Goal: Task Accomplishment & Management: Use online tool/utility

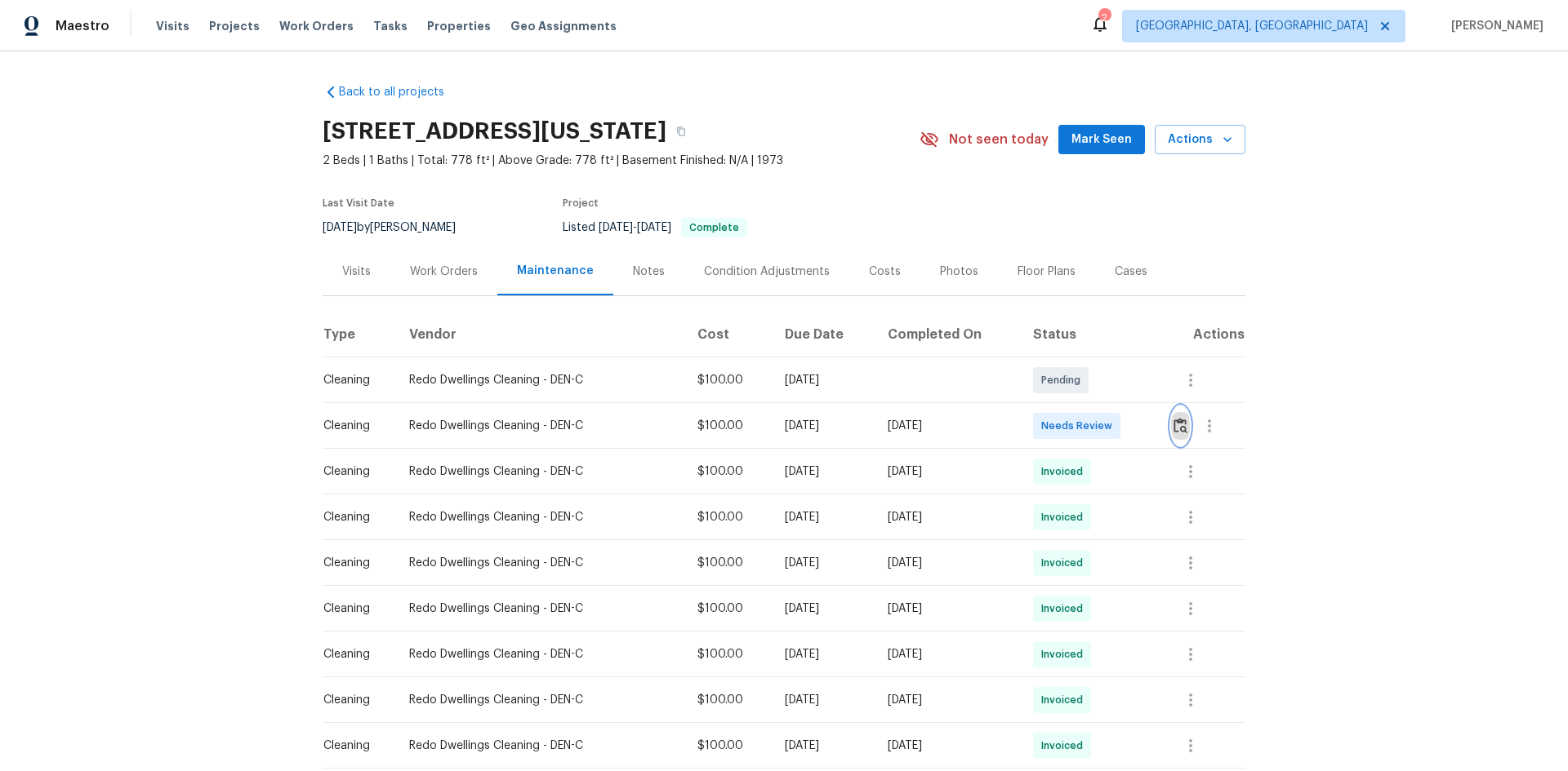
click at [1182, 427] on img "button" at bounding box center [1180, 426] width 14 height 15
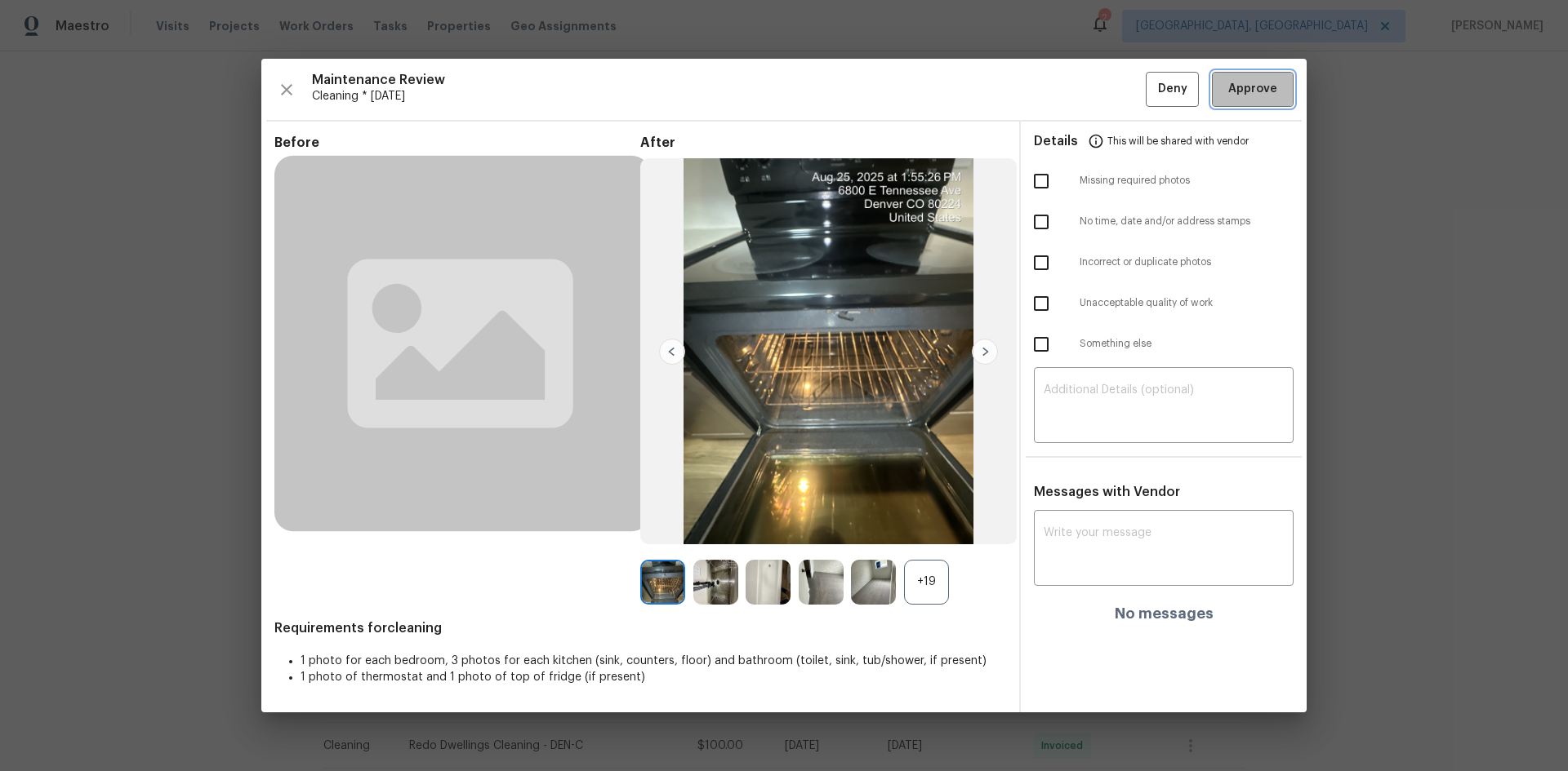
click at [1246, 96] on span "Approve" at bounding box center [1252, 89] width 49 height 20
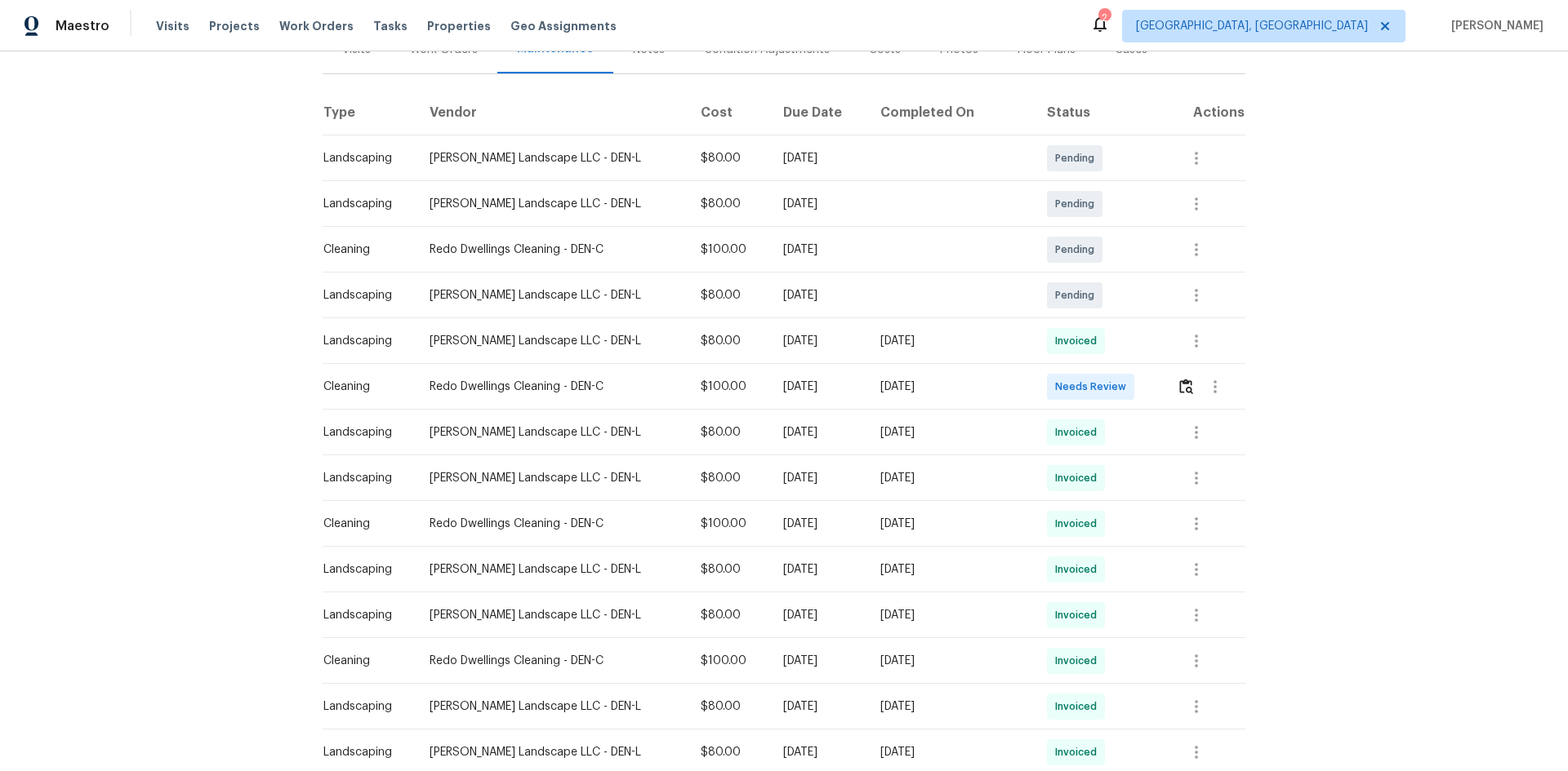
scroll to position [245, 0]
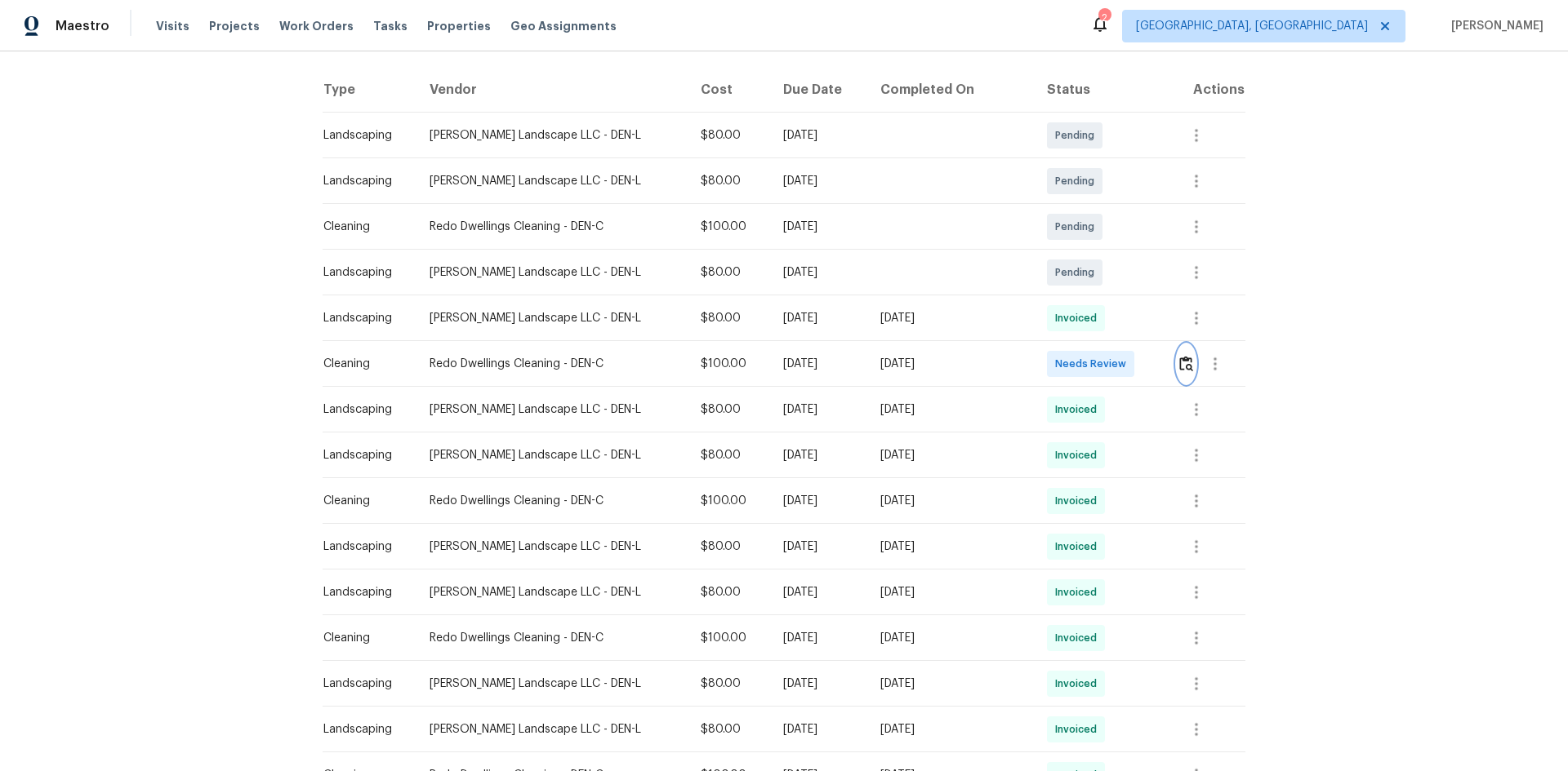
click at [1179, 361] on img "button" at bounding box center [1186, 364] width 14 height 15
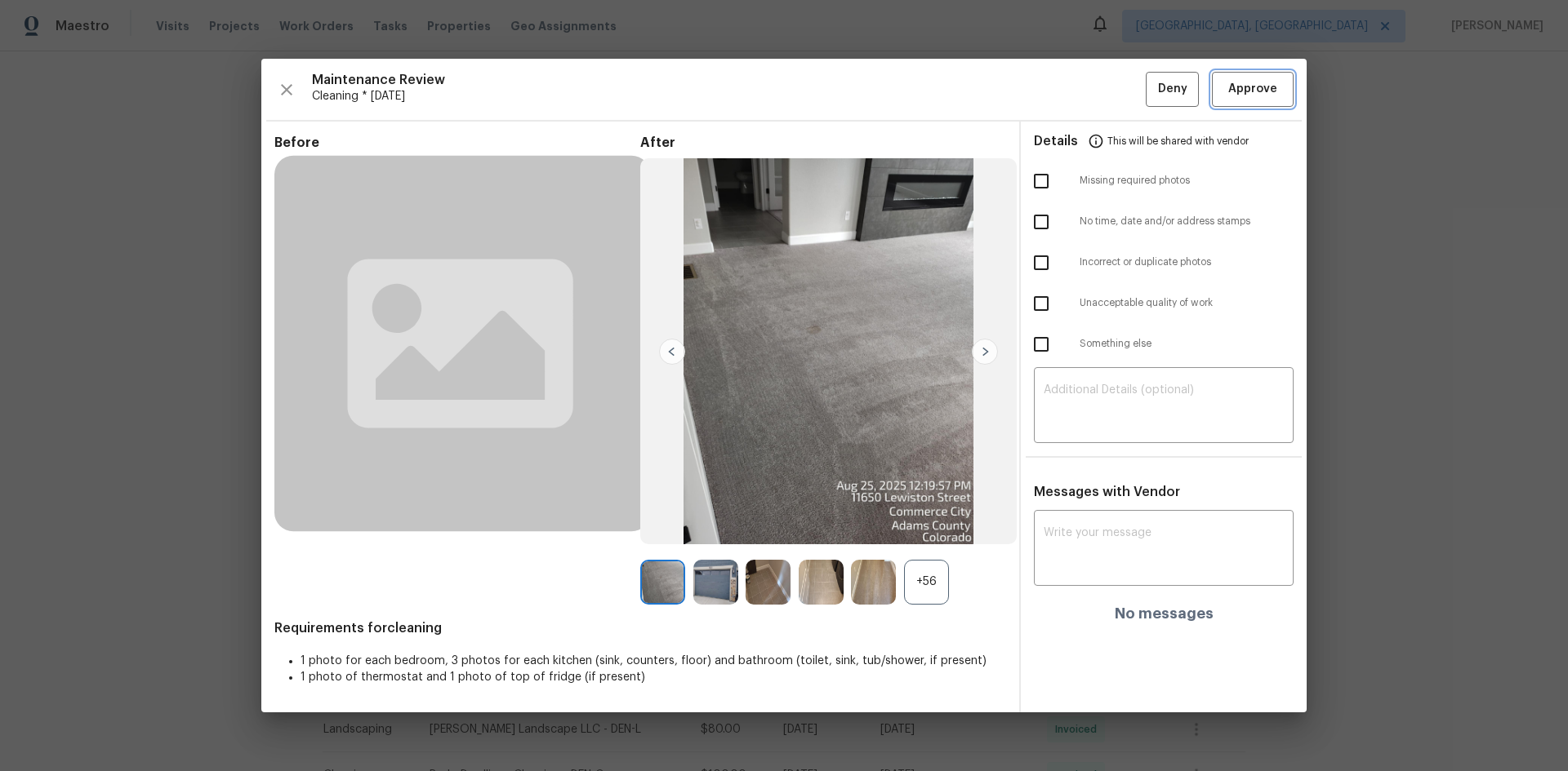
click at [1239, 95] on span "Approve" at bounding box center [1252, 89] width 49 height 20
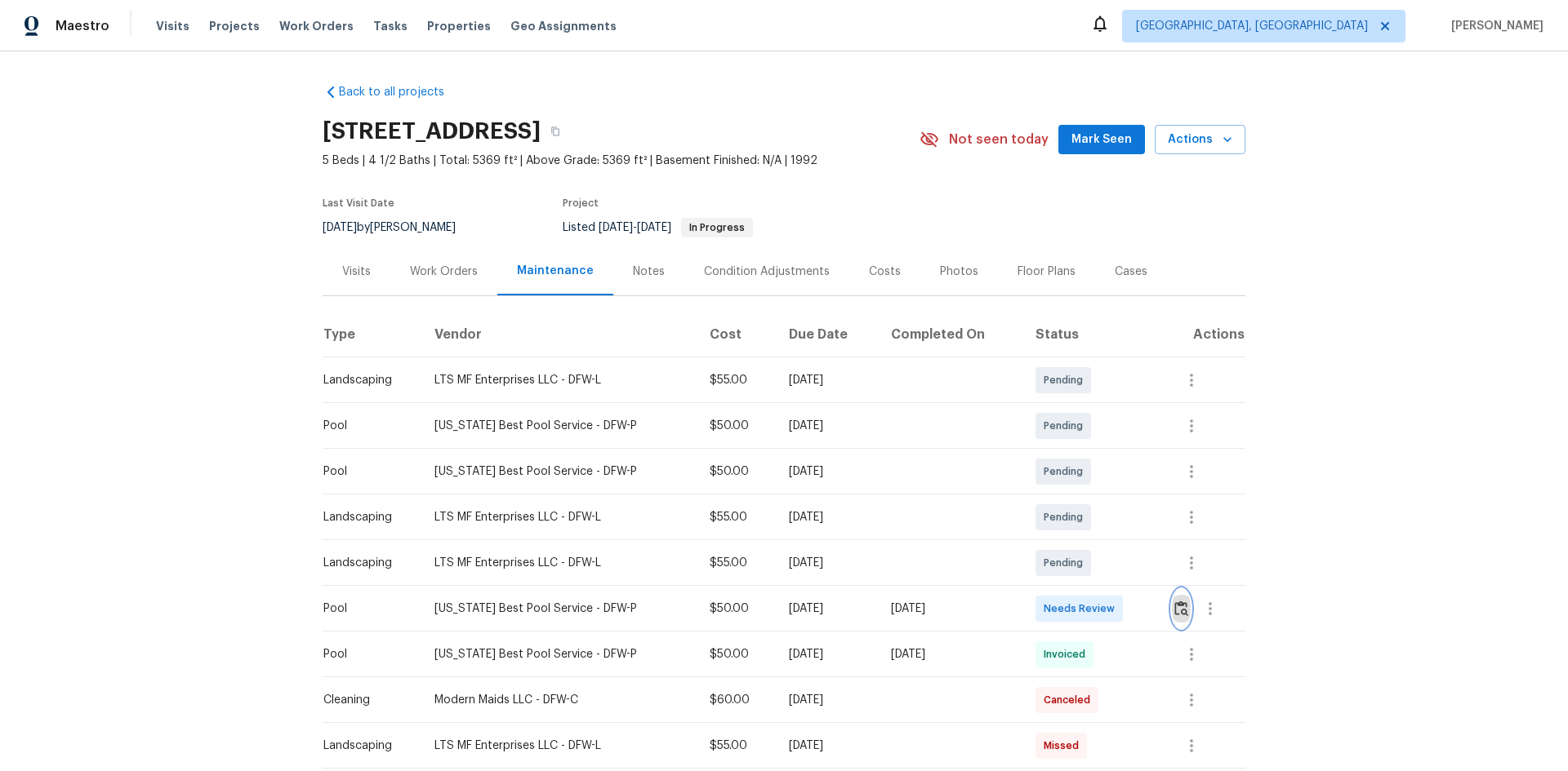
click at [1174, 605] on img "button" at bounding box center [1181, 608] width 14 height 15
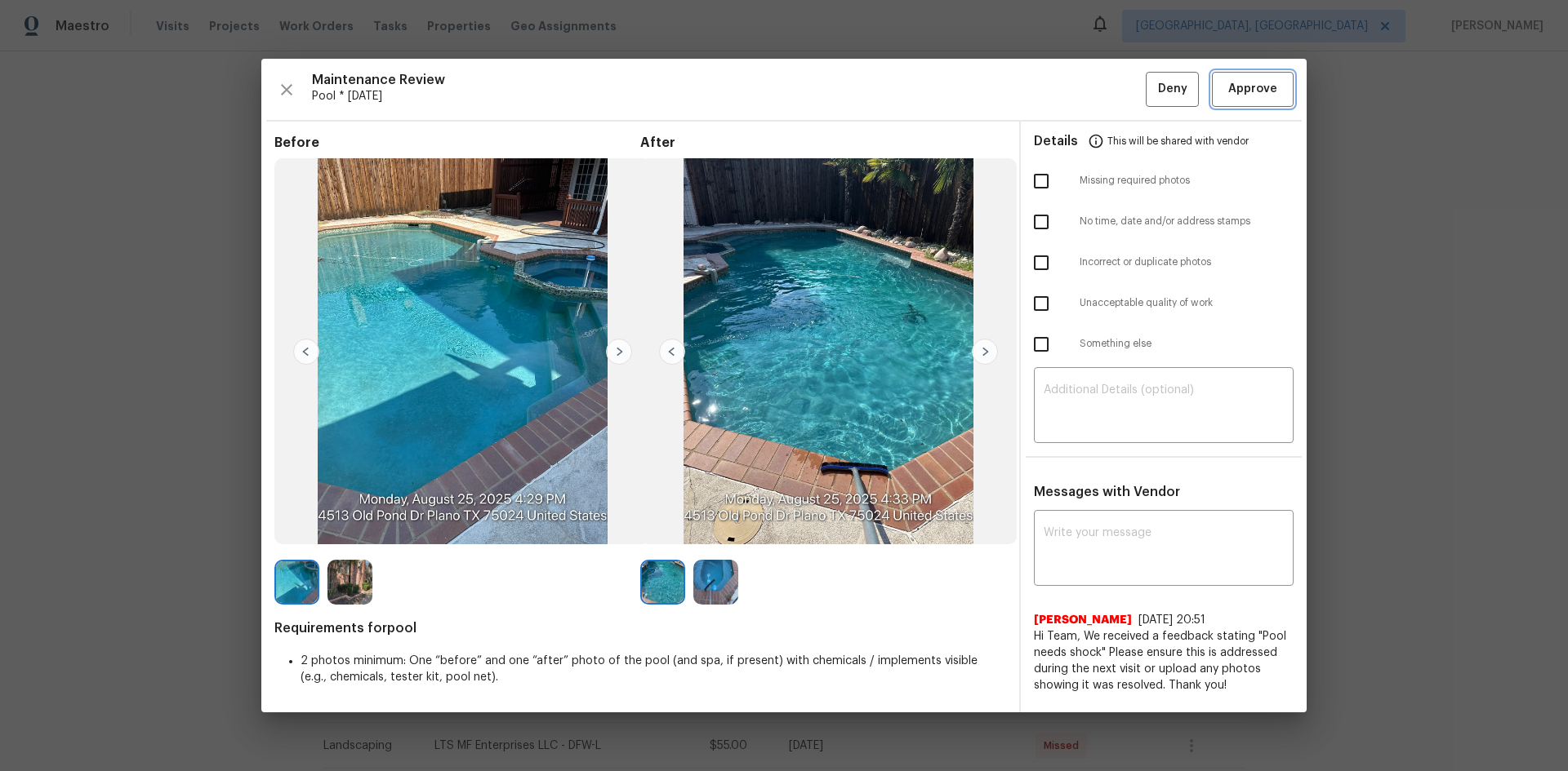
click at [1263, 94] on span "Approve" at bounding box center [1252, 89] width 49 height 20
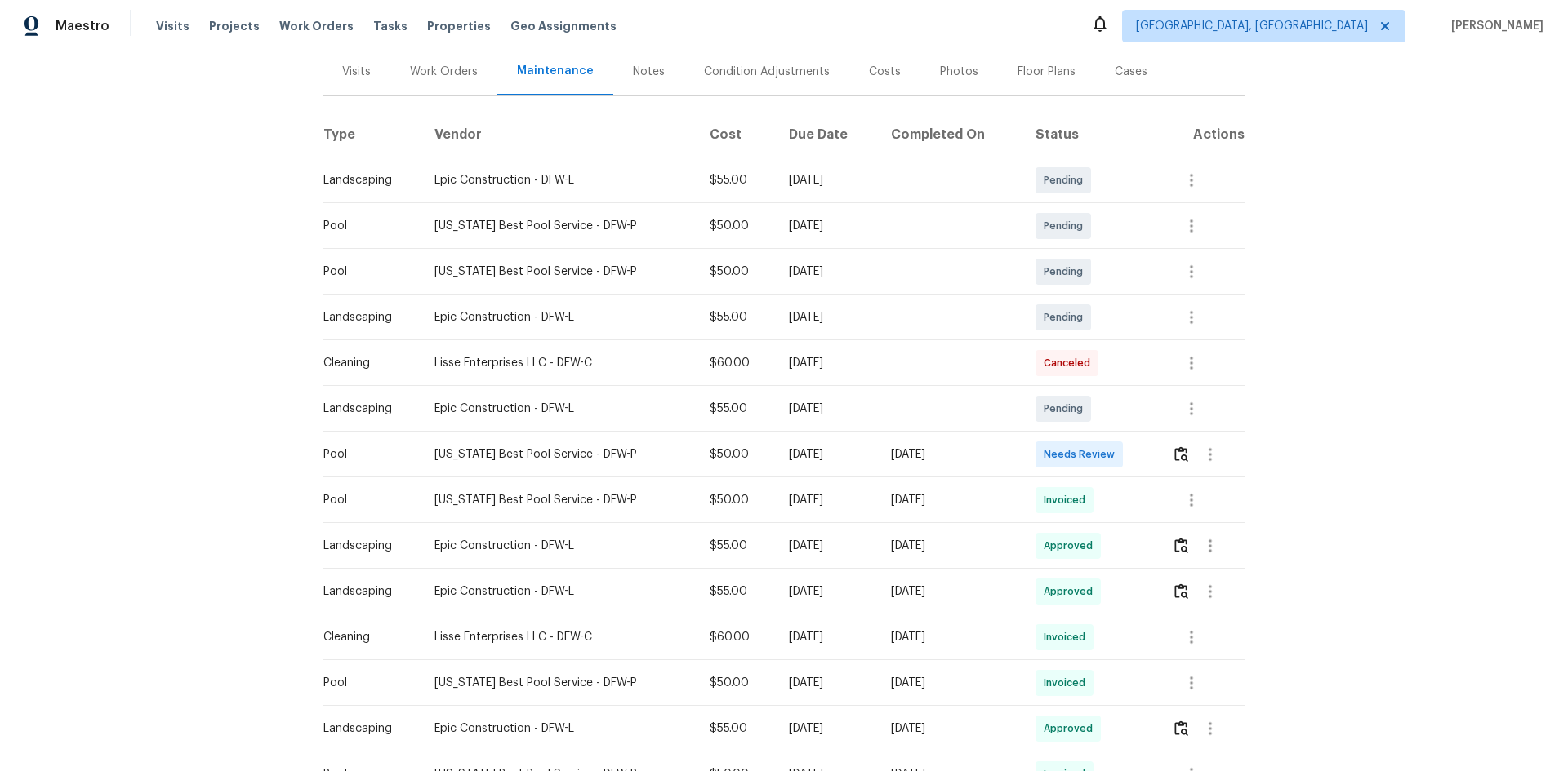
scroll to position [245, 0]
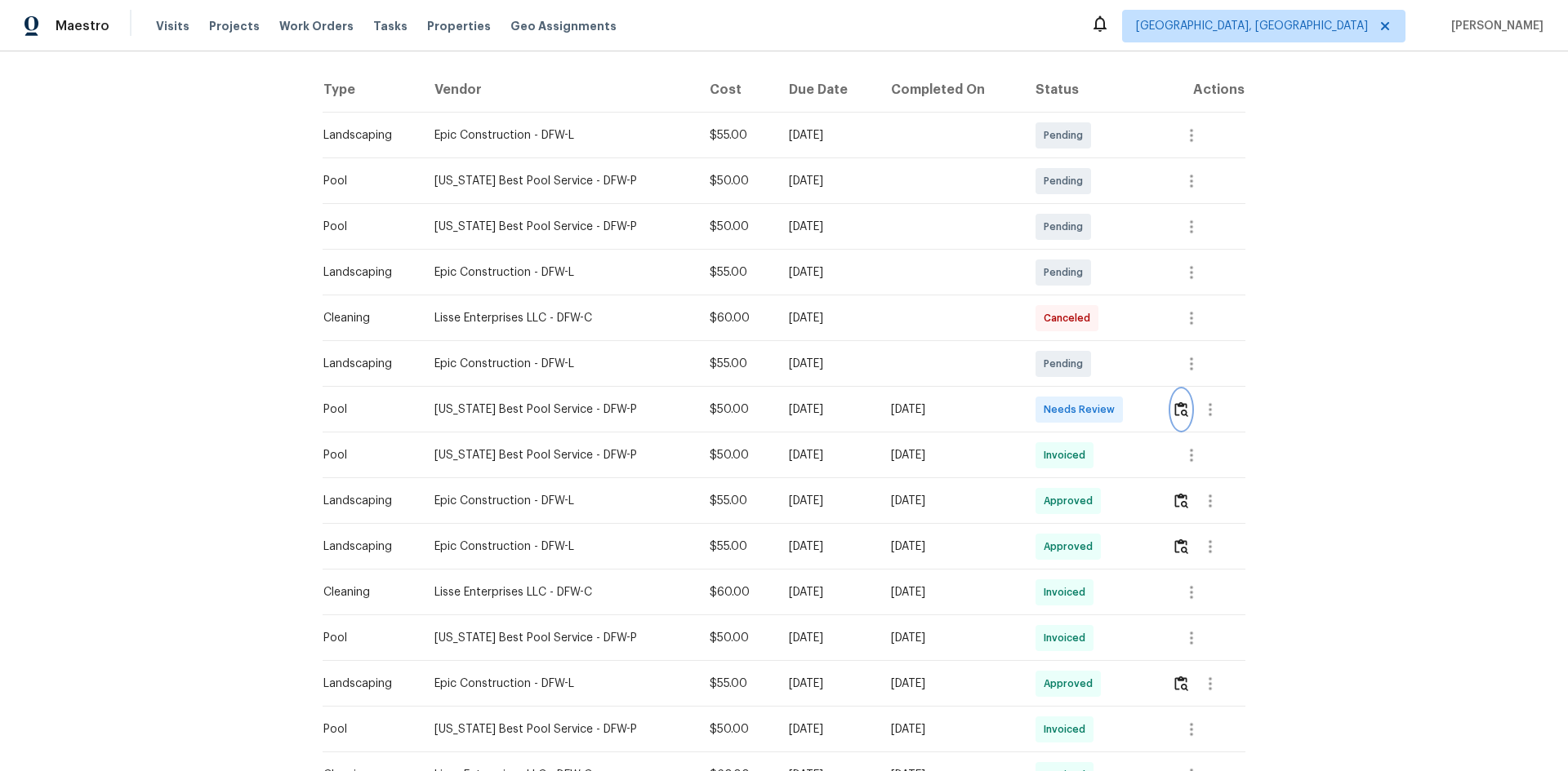
click at [1179, 409] on img "button" at bounding box center [1181, 409] width 14 height 15
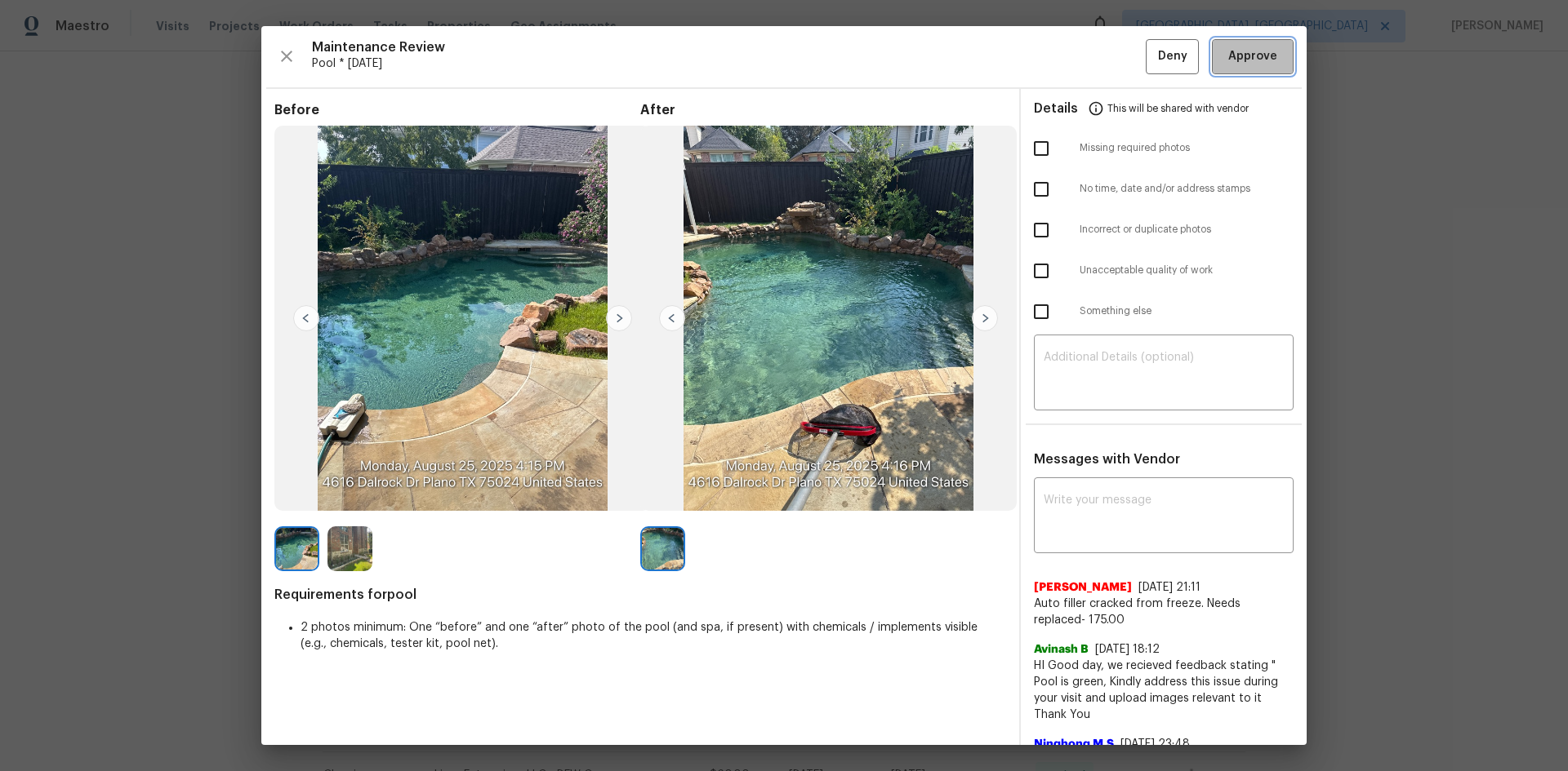
click at [1240, 48] on span "Approve" at bounding box center [1252, 56] width 49 height 20
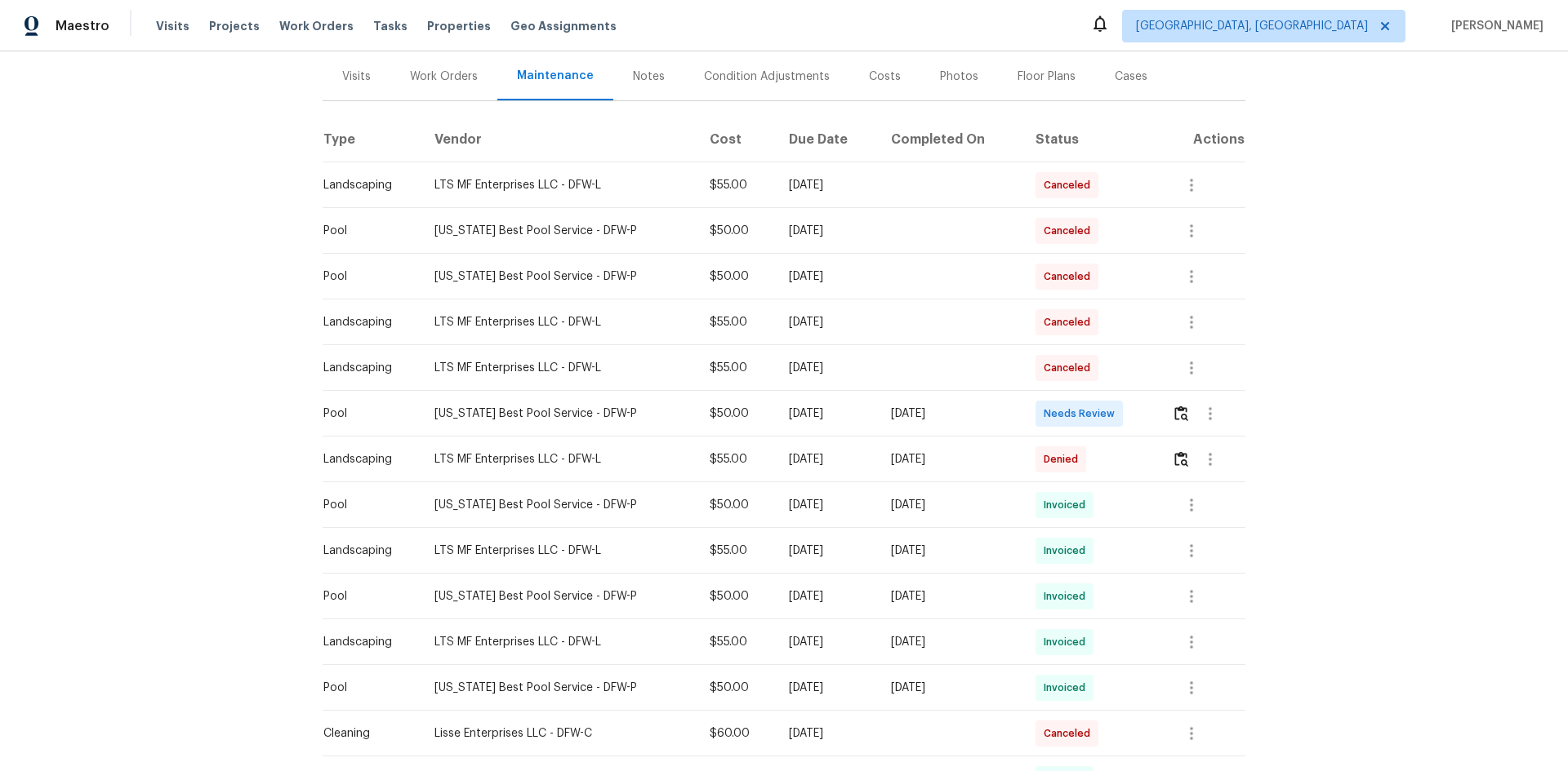
scroll to position [245, 0]
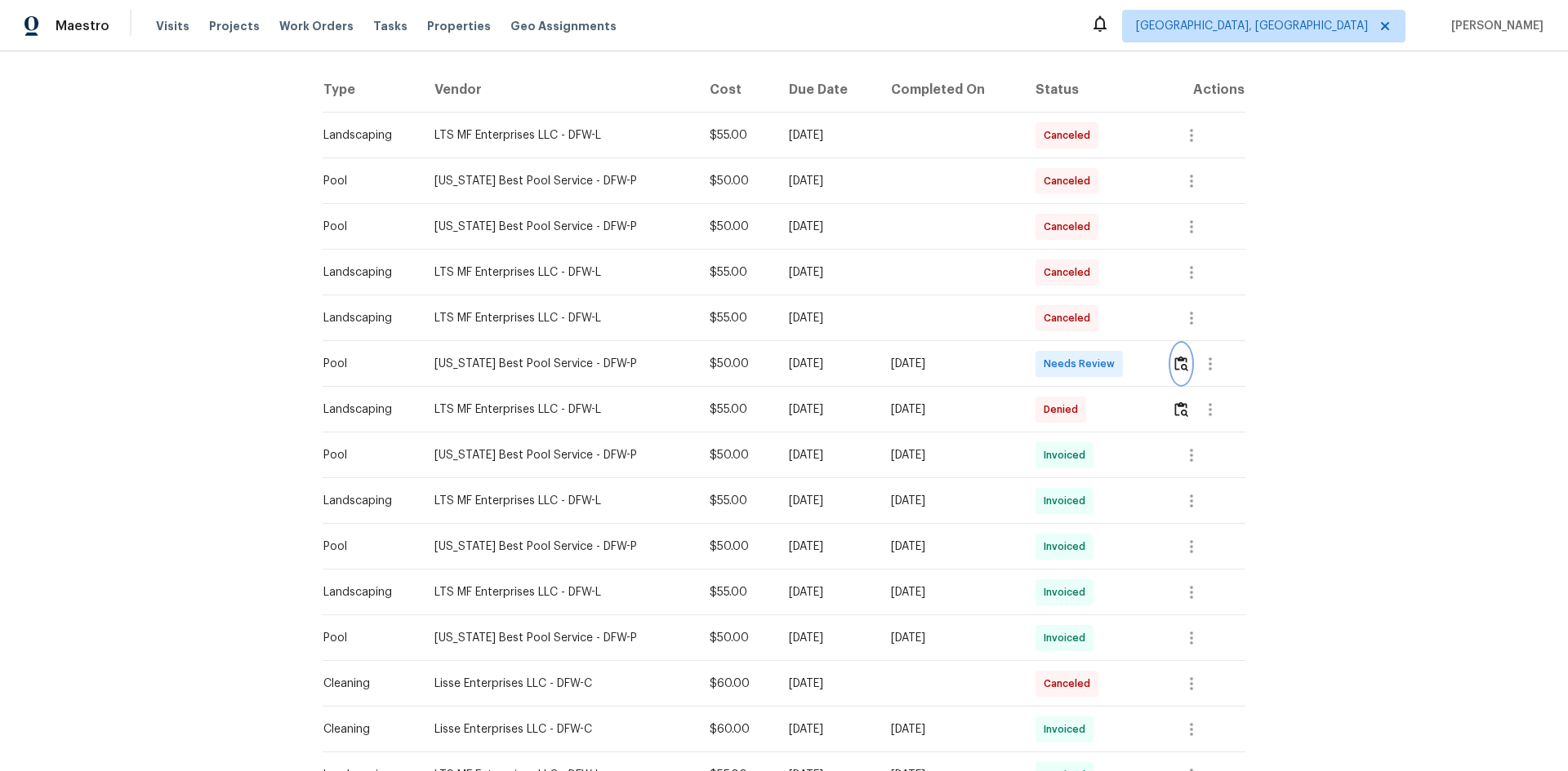
click at [1182, 364] on img "button" at bounding box center [1181, 364] width 14 height 15
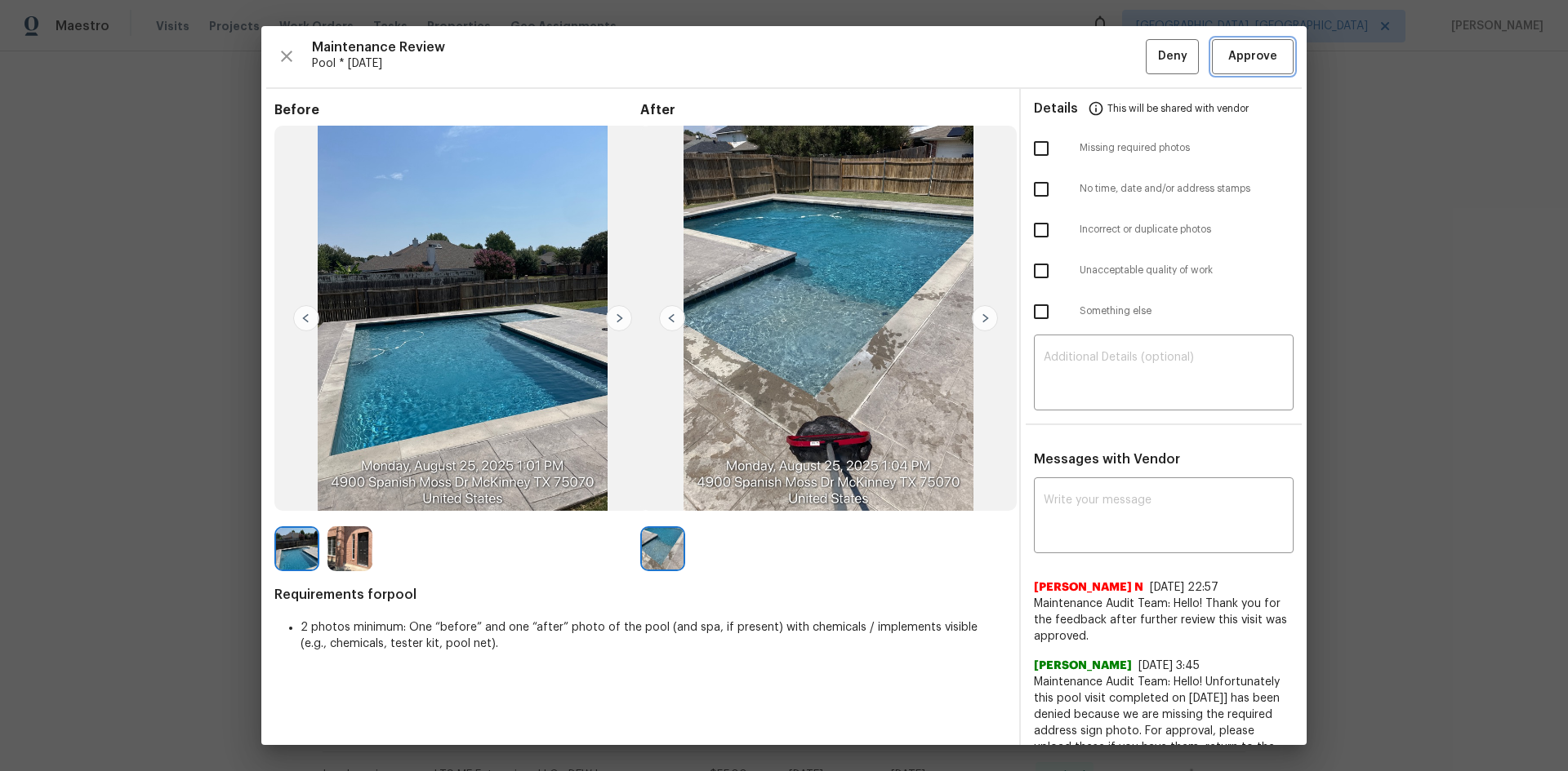
click at [1248, 63] on span "Approve" at bounding box center [1252, 56] width 49 height 20
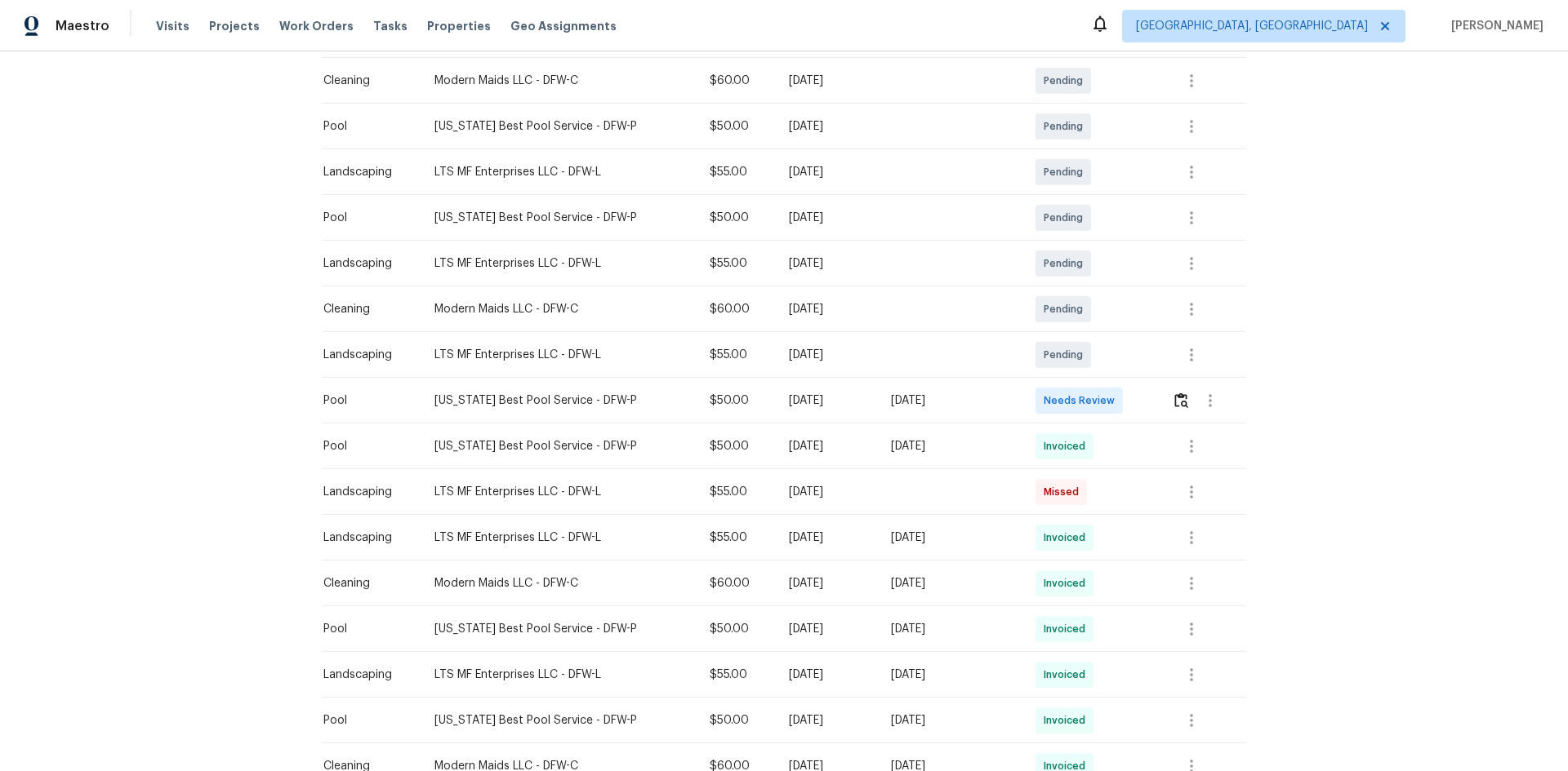
scroll to position [326, 0]
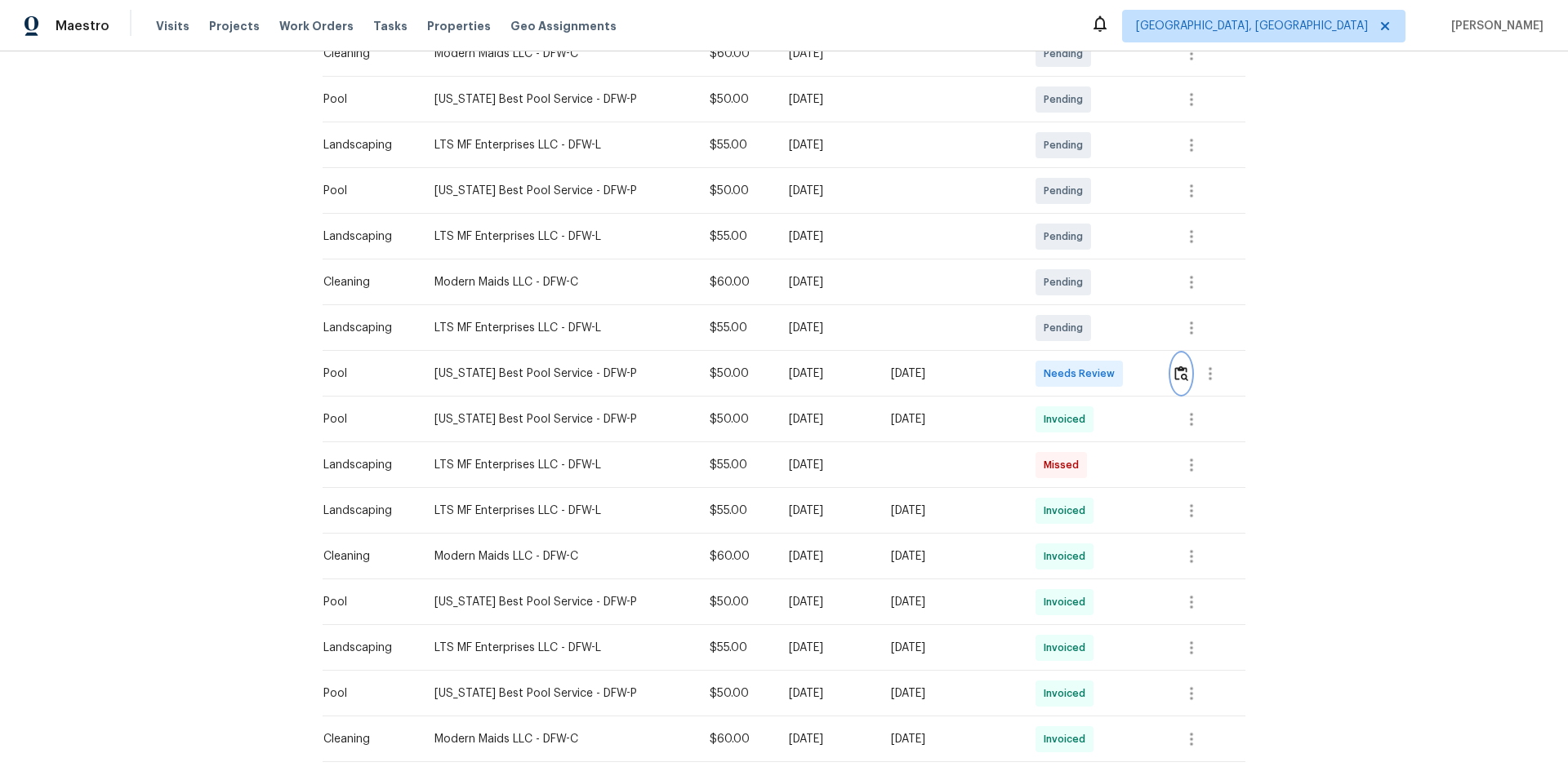
click at [1178, 368] on img "button" at bounding box center [1181, 373] width 14 height 15
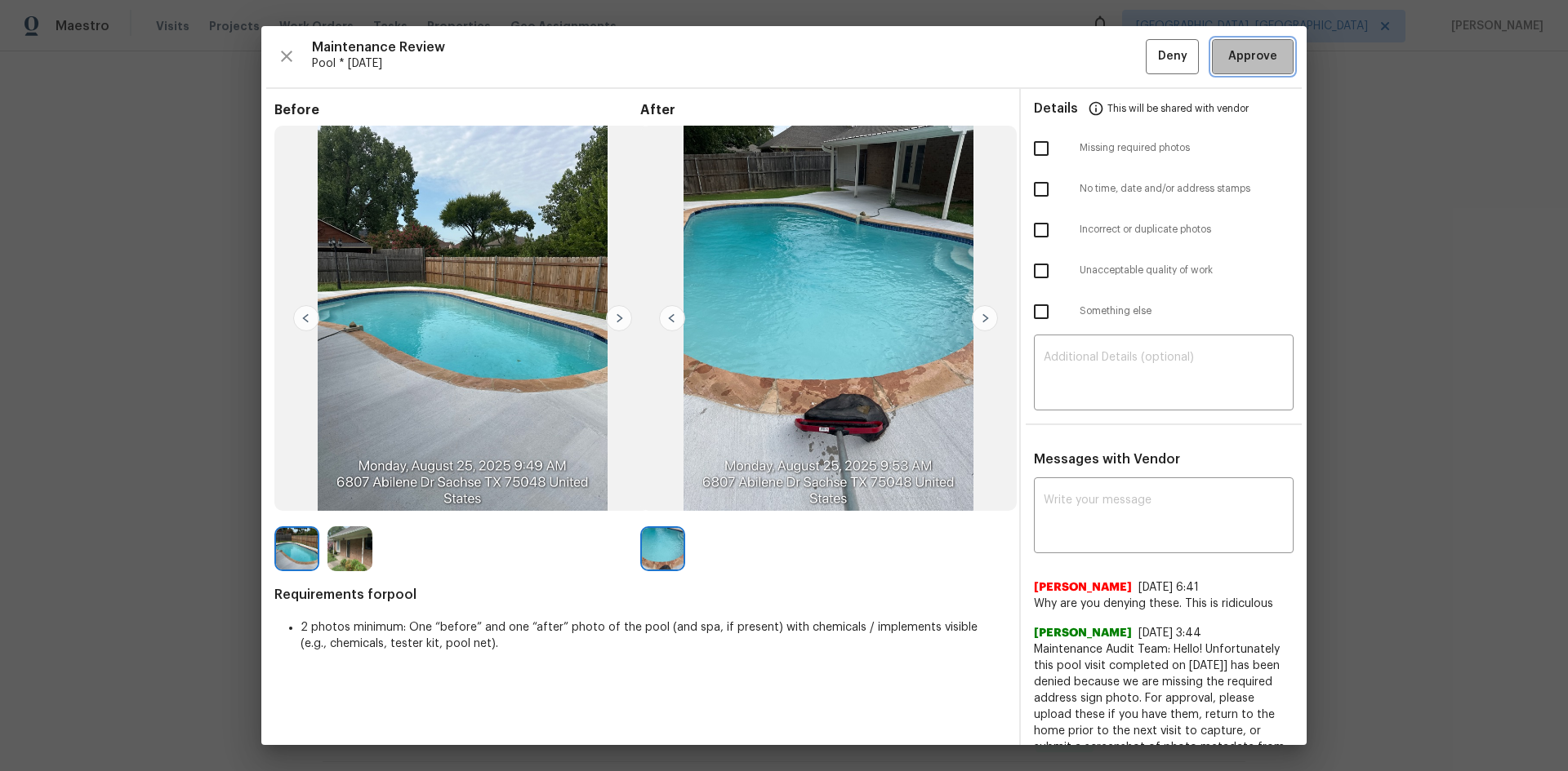
click at [1245, 63] on span "Approve" at bounding box center [1252, 56] width 49 height 20
